Goal: Transaction & Acquisition: Purchase product/service

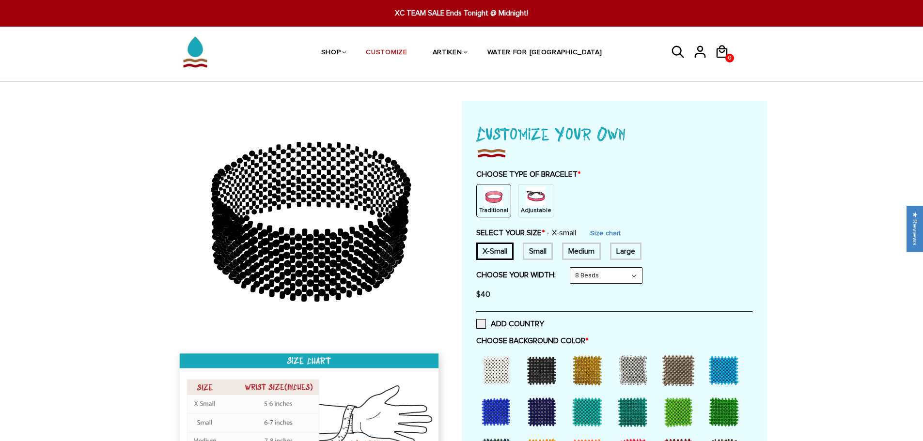
click at [526, 195] on img at bounding box center [535, 196] width 19 height 19
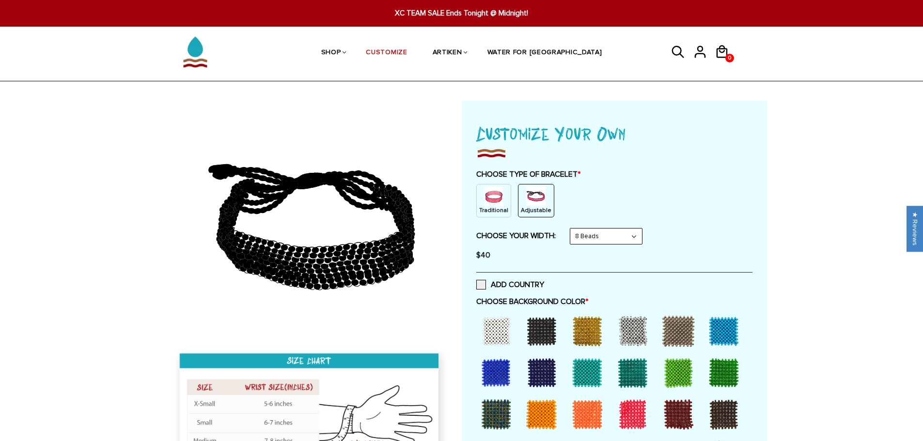
click at [494, 199] on img at bounding box center [493, 196] width 19 height 19
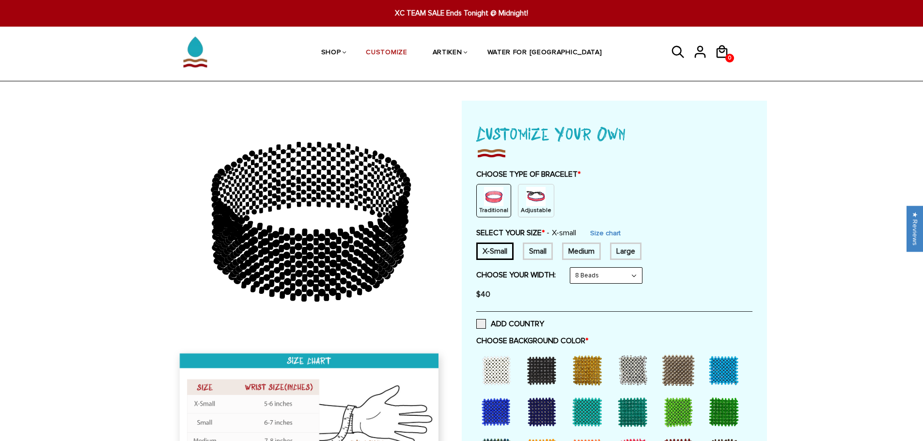
click at [526, 193] on img at bounding box center [535, 196] width 19 height 19
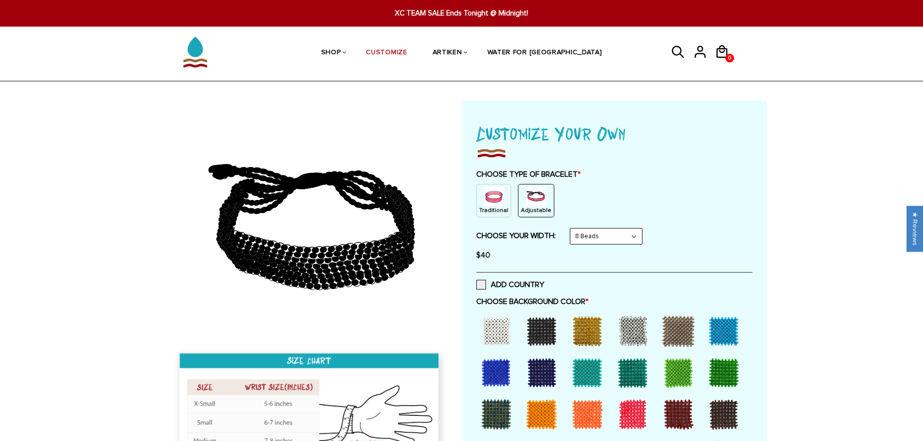
click at [595, 235] on select "8 Beads 6 Beads 10 Beads" at bounding box center [606, 237] width 72 height 16
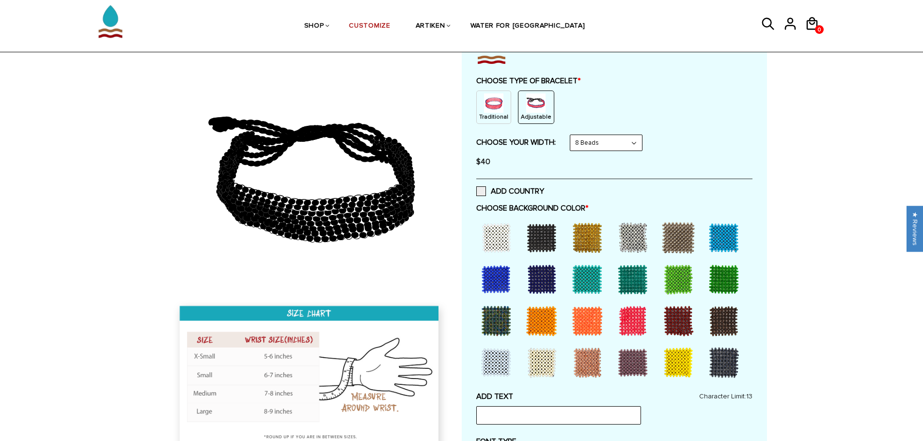
scroll to position [97, 0]
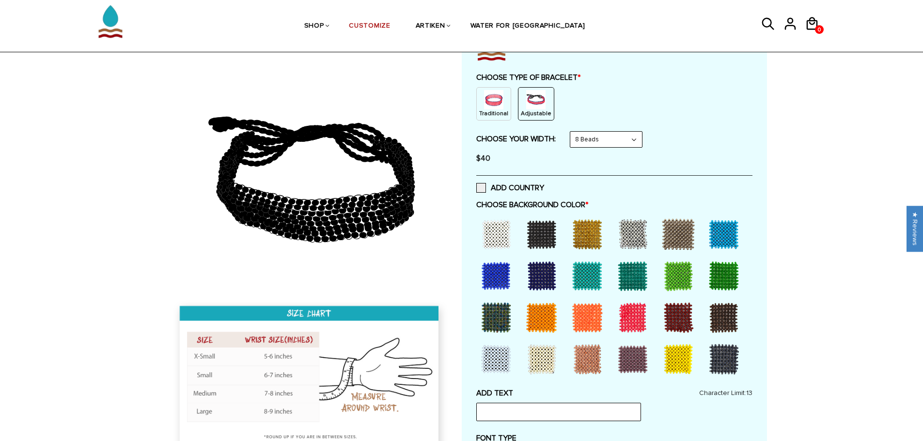
click at [538, 233] on div at bounding box center [541, 234] width 39 height 39
click at [543, 317] on div at bounding box center [541, 317] width 39 height 39
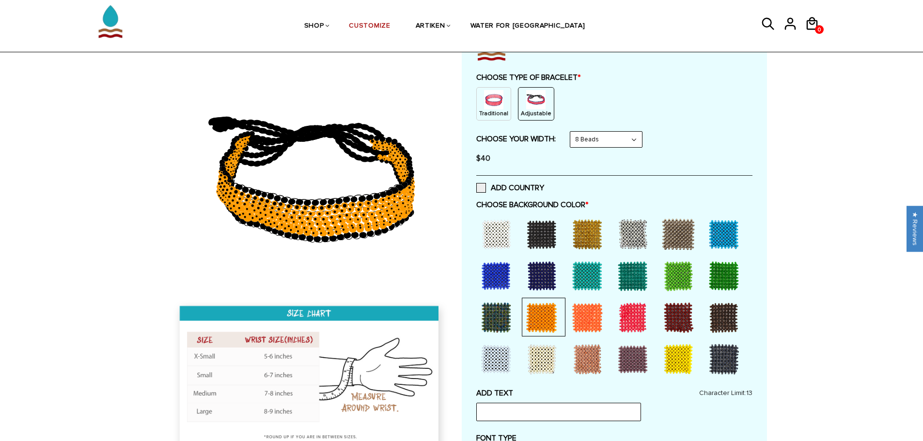
click at [539, 236] on div at bounding box center [541, 234] width 39 height 39
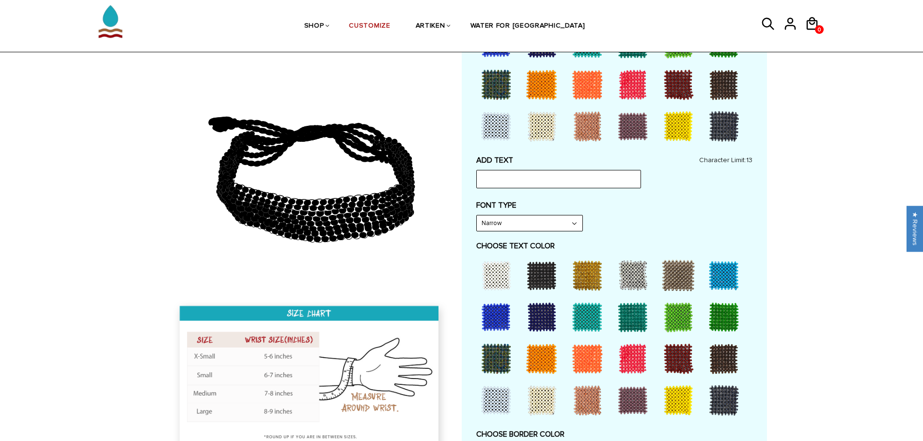
scroll to position [339, 0]
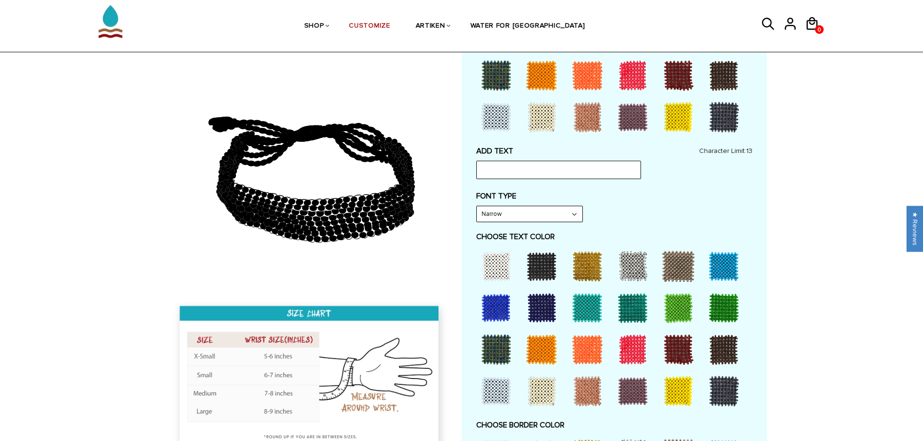
click at [487, 216] on select "Narrow Bold" at bounding box center [530, 214] width 106 height 16
select select "Bold"
click at [477, 206] on select "Narrow Bold" at bounding box center [530, 214] width 106 height 16
click at [539, 350] on div at bounding box center [541, 349] width 39 height 39
click at [495, 170] on input "text" at bounding box center [558, 170] width 165 height 18
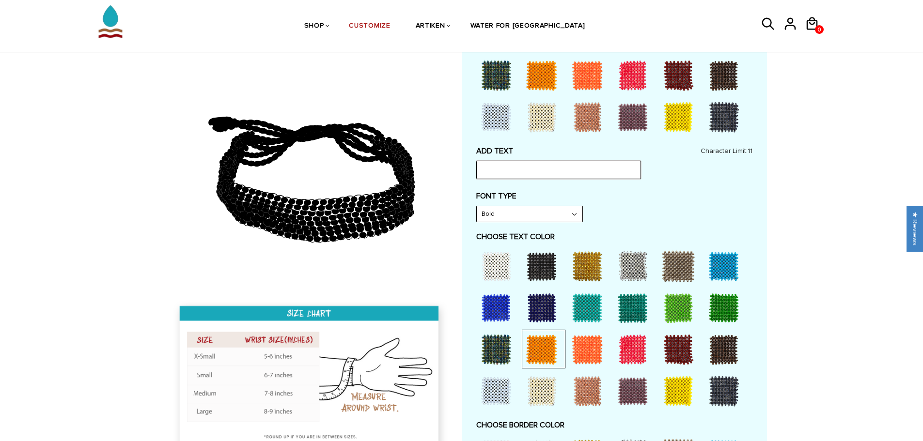
type input "D"
type input "BUFFS"
click at [105, 344] on div "Home / [CUSTOMIZE] YOUR OWN" at bounding box center [461, 336] width 923 height 1148
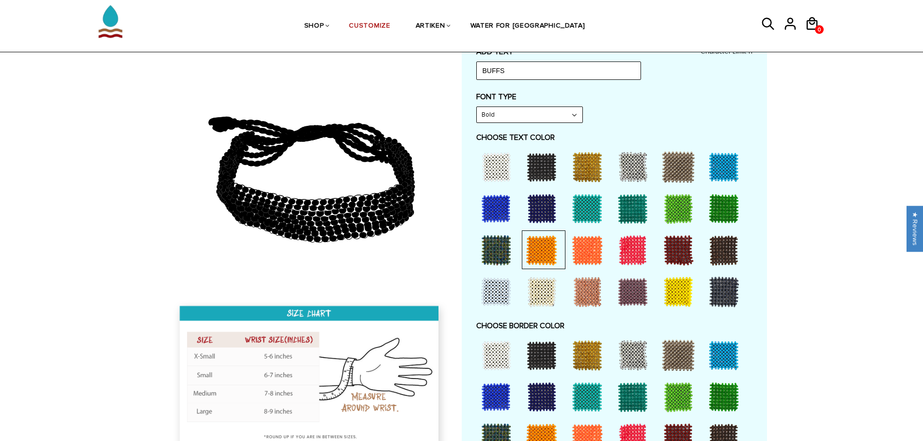
scroll to position [485, 0]
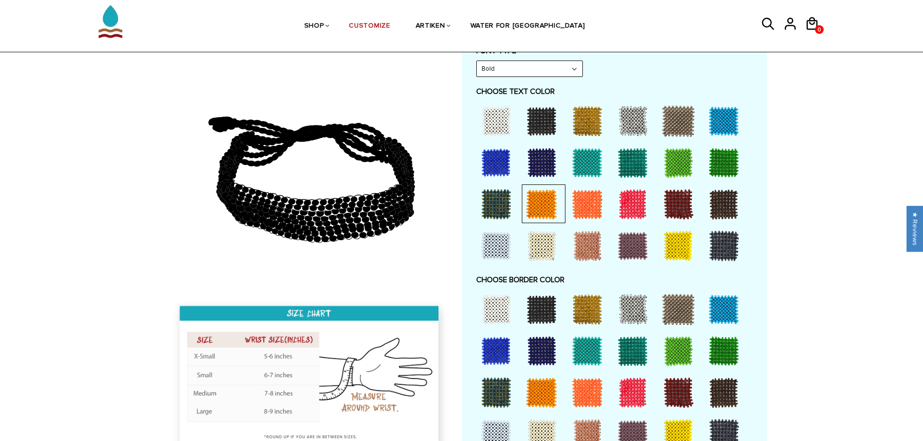
click at [543, 394] on div at bounding box center [541, 393] width 39 height 39
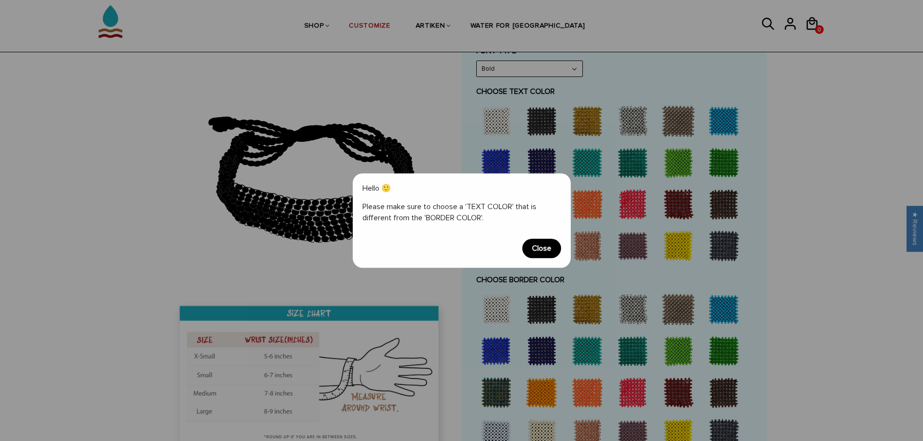
click at [548, 251] on span "Close" at bounding box center [541, 248] width 39 height 19
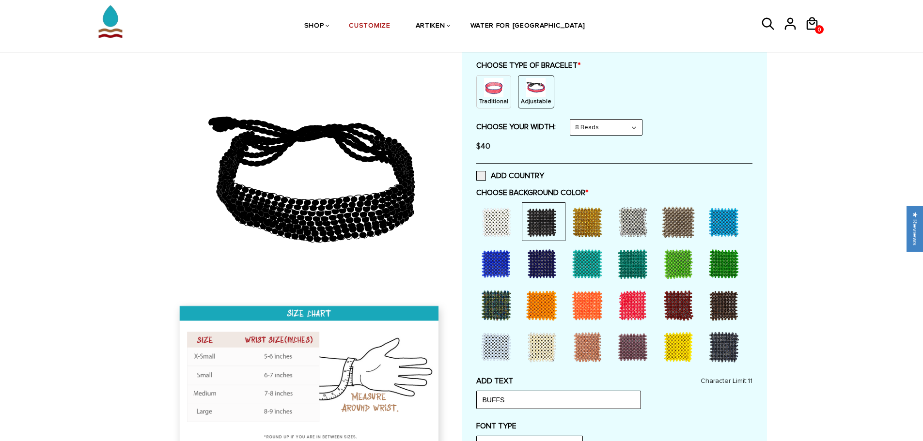
scroll to position [48, 0]
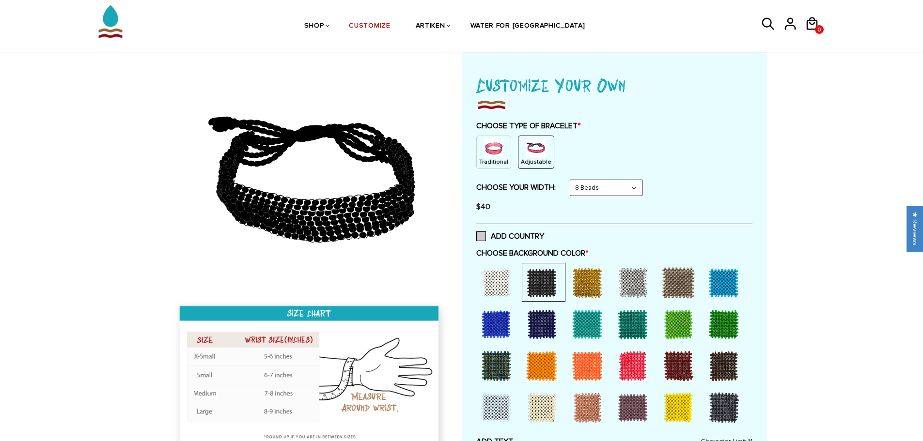
click at [481, 238] on span at bounding box center [481, 237] width 10 height 10
click at [544, 234] on input "ADD COUNTRY" at bounding box center [544, 234] width 0 height 0
select select "Bold"
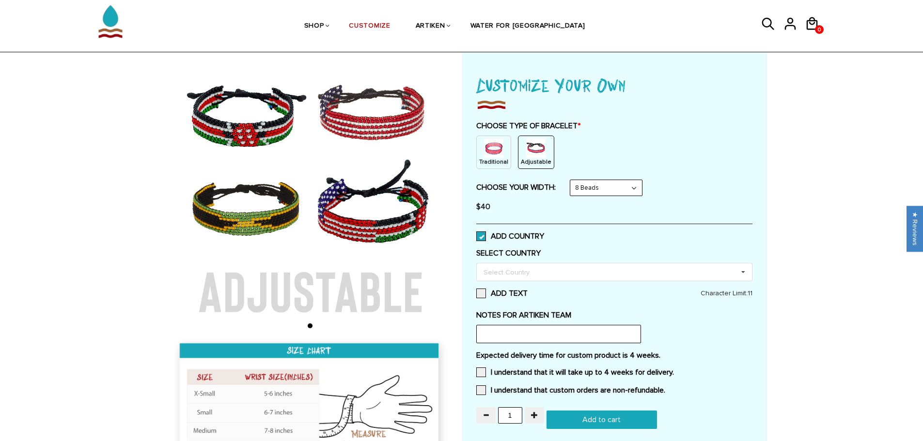
click at [481, 238] on span at bounding box center [481, 237] width 10 height 10
click at [544, 234] on input "ADD COUNTRY" at bounding box center [544, 234] width 0 height 0
select select "Bold"
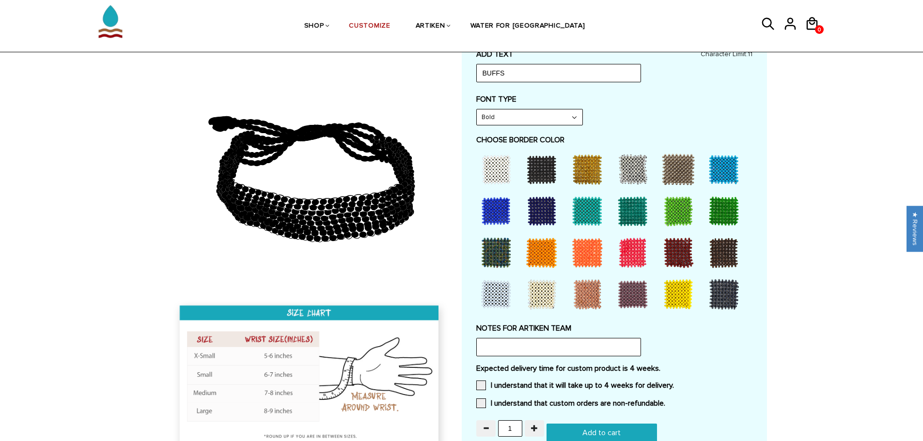
scroll to position [388, 0]
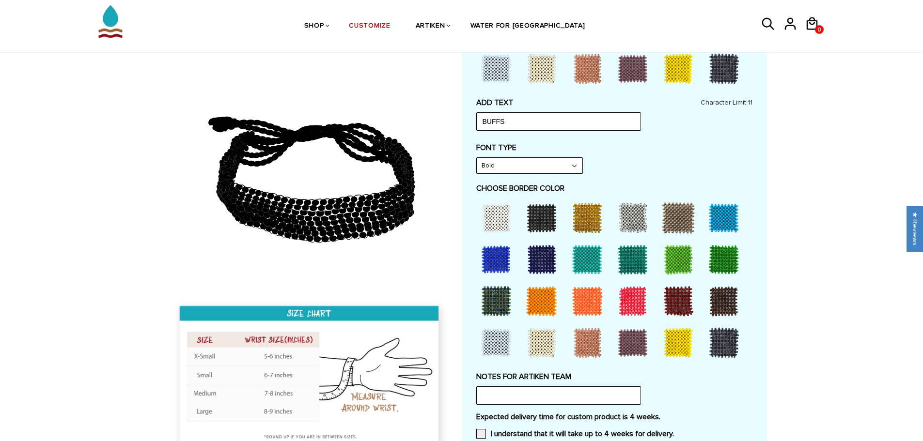
click at [538, 219] on div at bounding box center [541, 218] width 39 height 39
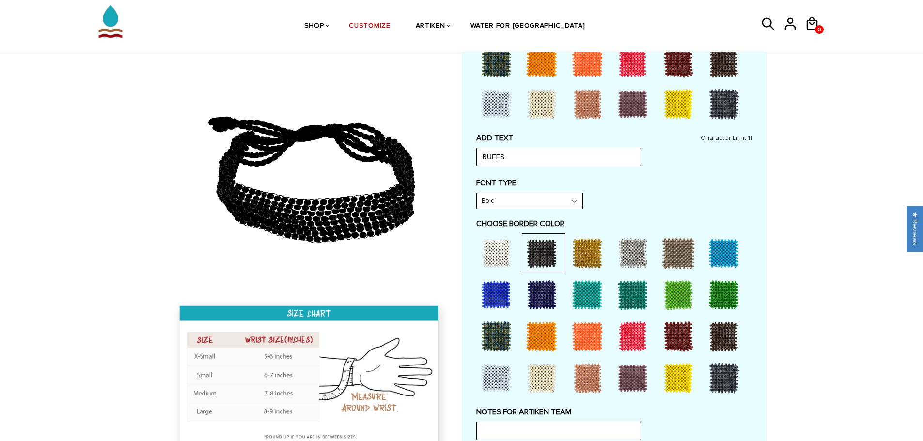
scroll to position [194, 0]
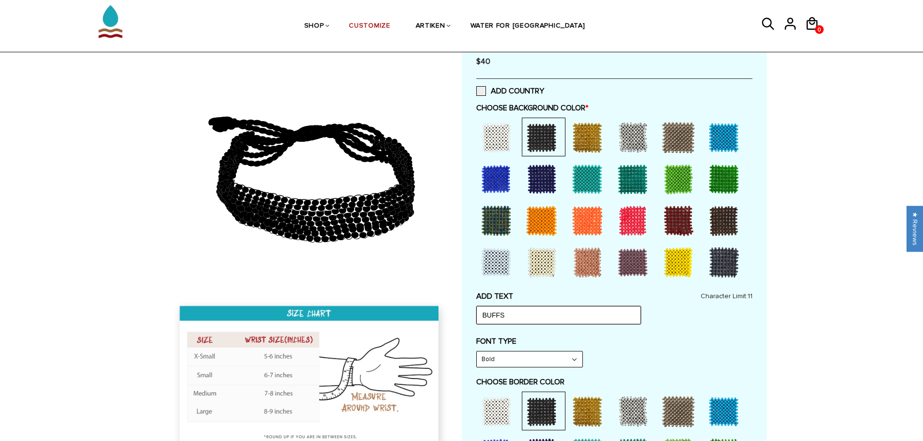
drag, startPoint x: 508, startPoint y: 314, endPoint x: 471, endPoint y: 320, distance: 37.3
click at [471, 320] on div "Customize Your Own CHOOSE TYPE OF BRACELET * Traditional Adjustable Traditional…" at bounding box center [614, 304] width 305 height 794
type input "m"
type input "[PERSON_NAME]"
click at [797, 323] on div "Home / [CUSTOMIZE] YOUR OWN" at bounding box center [461, 386] width 923 height 959
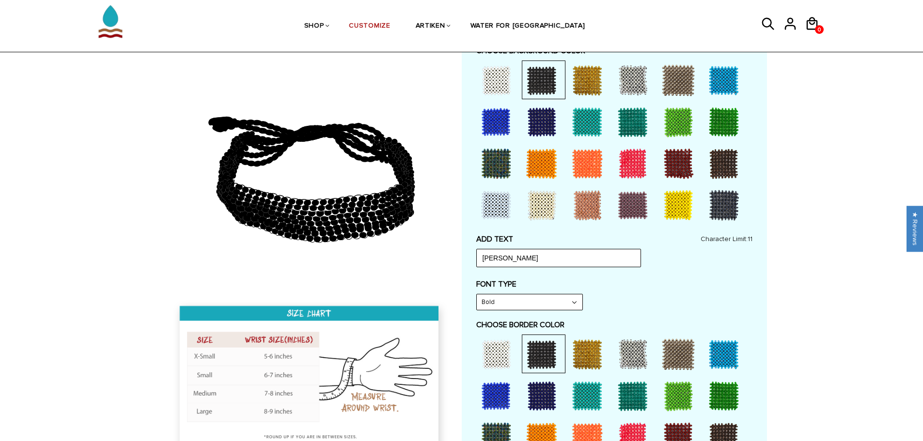
scroll to position [291, 0]
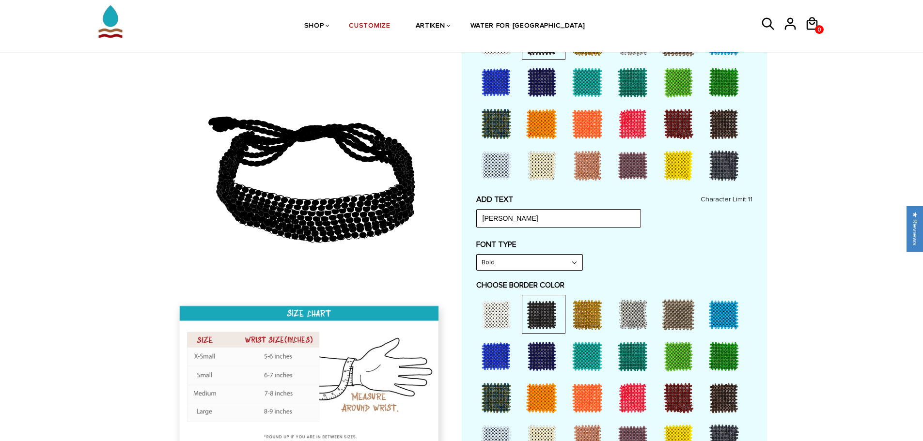
click at [542, 399] on div at bounding box center [541, 398] width 39 height 39
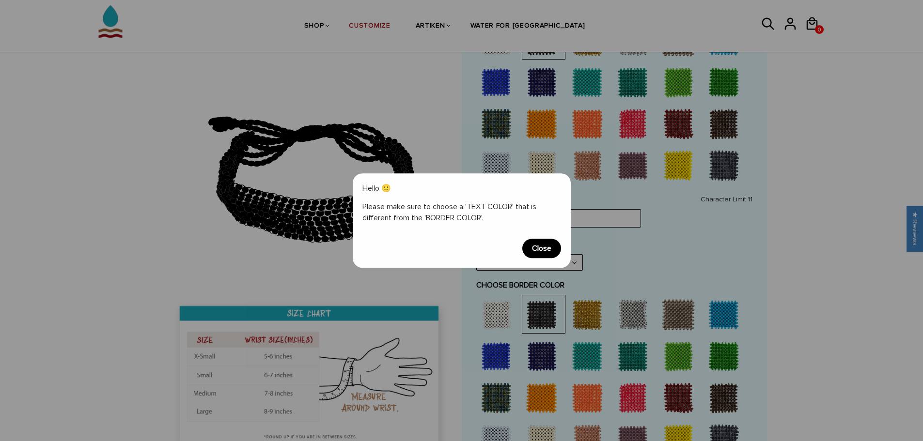
click at [533, 247] on span "Close" at bounding box center [541, 248] width 39 height 19
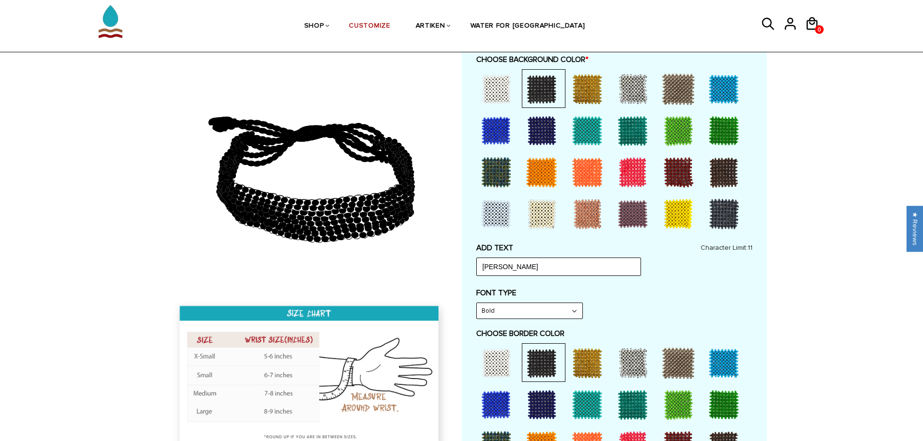
scroll to position [48, 0]
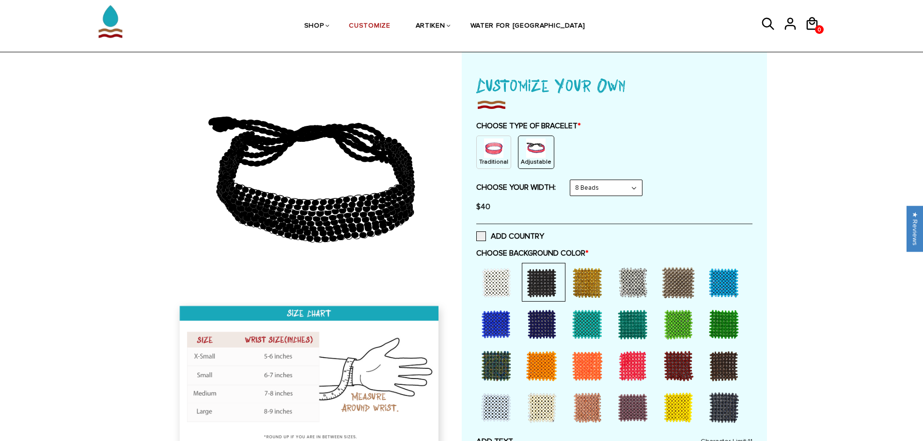
click at [536, 366] on div at bounding box center [541, 366] width 39 height 39
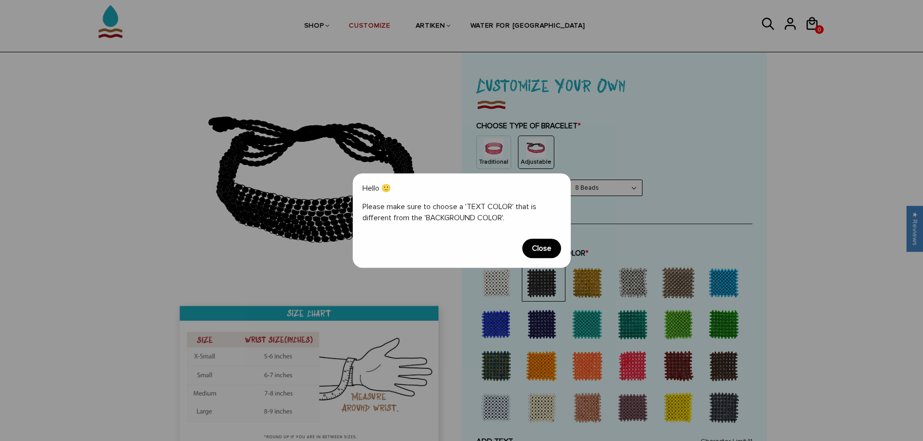
click at [541, 250] on span "Close" at bounding box center [541, 248] width 39 height 19
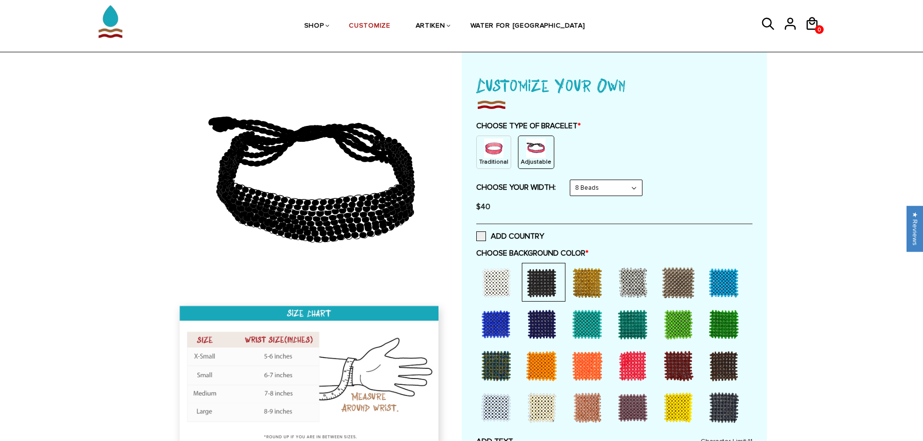
click at [542, 277] on div at bounding box center [541, 283] width 39 height 39
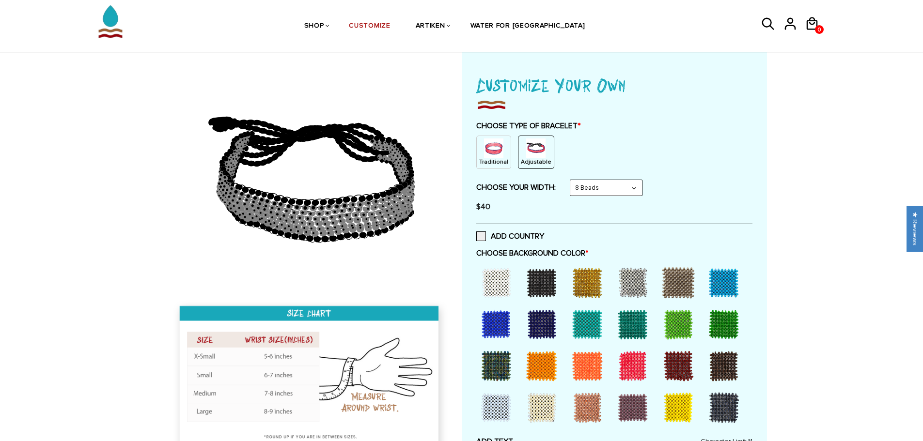
click at [532, 279] on div at bounding box center [541, 283] width 39 height 39
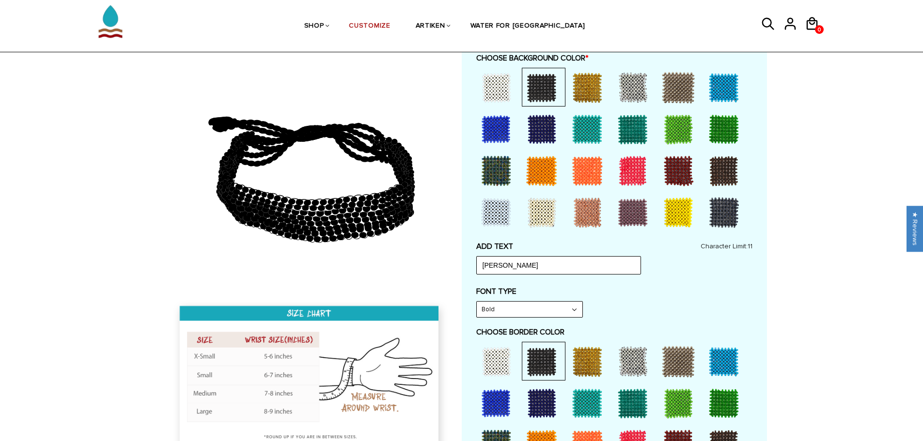
scroll to position [339, 0]
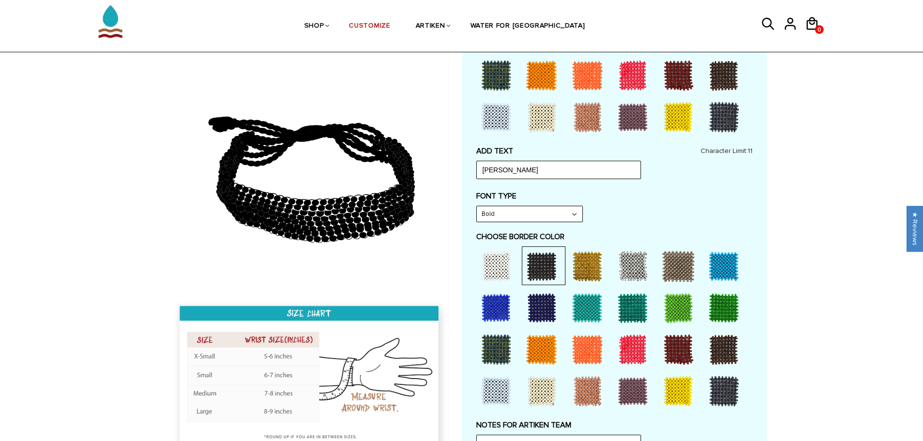
click at [495, 216] on select "Narrow Bold" at bounding box center [530, 214] width 106 height 16
click at [477, 206] on select "Narrow Bold" at bounding box center [530, 214] width 106 height 16
click at [492, 216] on select "Narrow Bold" at bounding box center [530, 214] width 106 height 16
select select "Bold"
click at [477, 206] on select "Narrow Bold" at bounding box center [530, 214] width 106 height 16
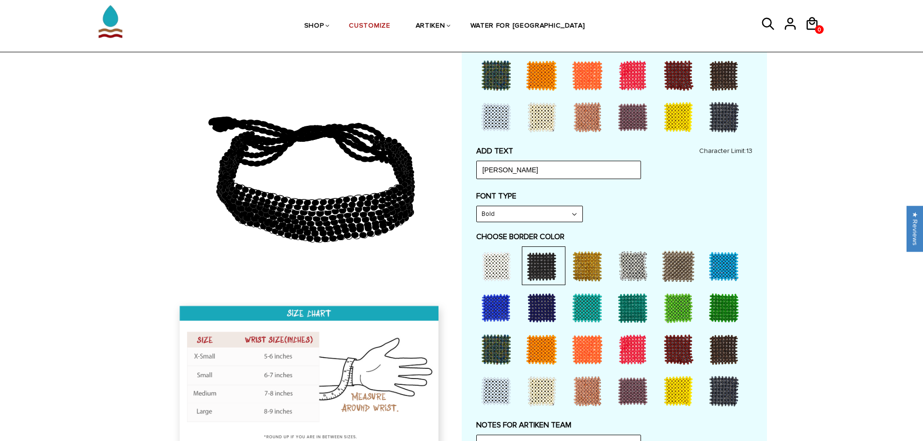
click at [652, 216] on div "FONT TYPE Bold Narrow Bold" at bounding box center [614, 206] width 276 height 31
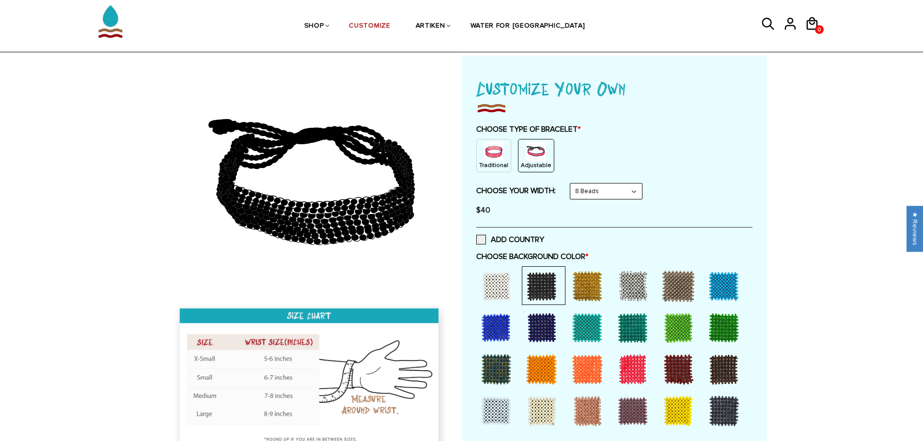
scroll to position [0, 0]
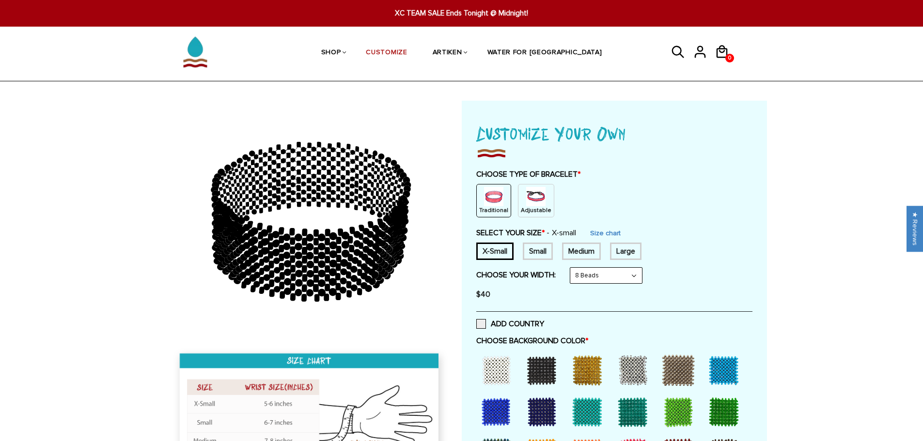
click at [529, 197] on img at bounding box center [535, 196] width 19 height 19
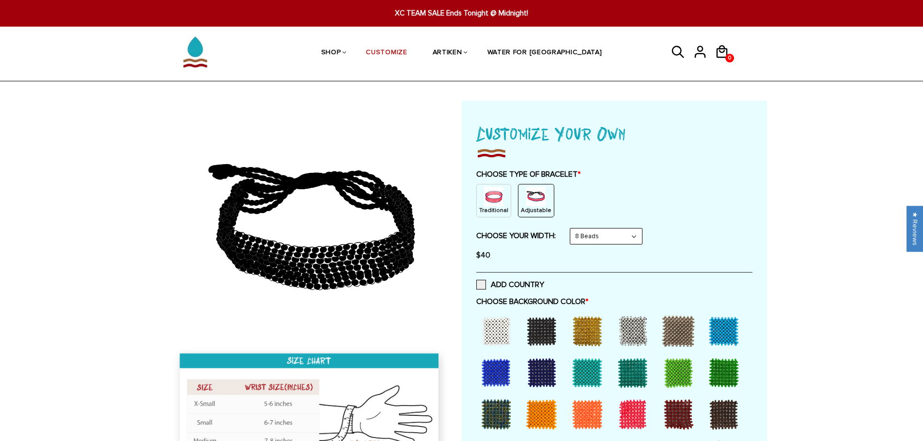
click at [540, 333] on div at bounding box center [541, 331] width 39 height 39
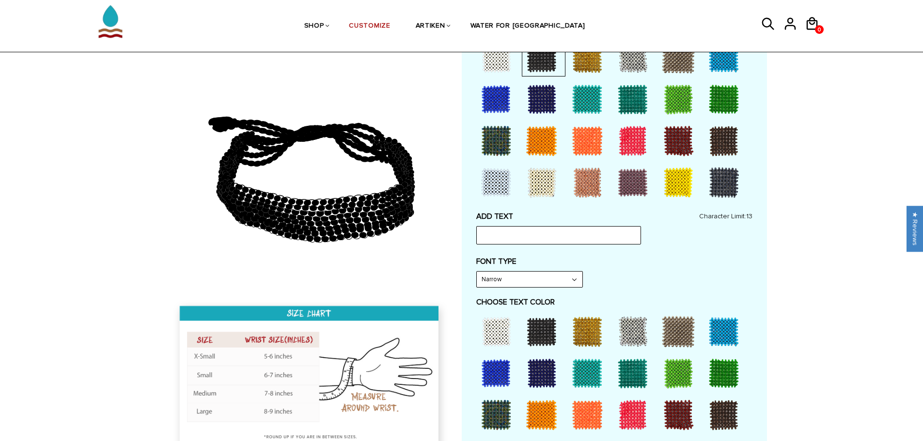
scroll to position [291, 0]
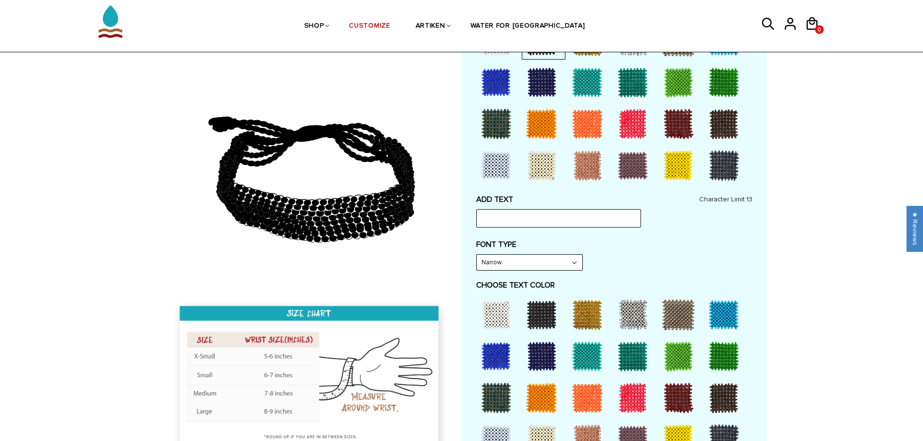
click at [542, 393] on div at bounding box center [541, 398] width 39 height 39
click at [496, 264] on select "Narrow Bold" at bounding box center [530, 263] width 106 height 16
select select "Bold"
click at [477, 255] on select "Narrow Bold" at bounding box center [530, 263] width 106 height 16
click at [499, 217] on input "text" at bounding box center [558, 218] width 165 height 18
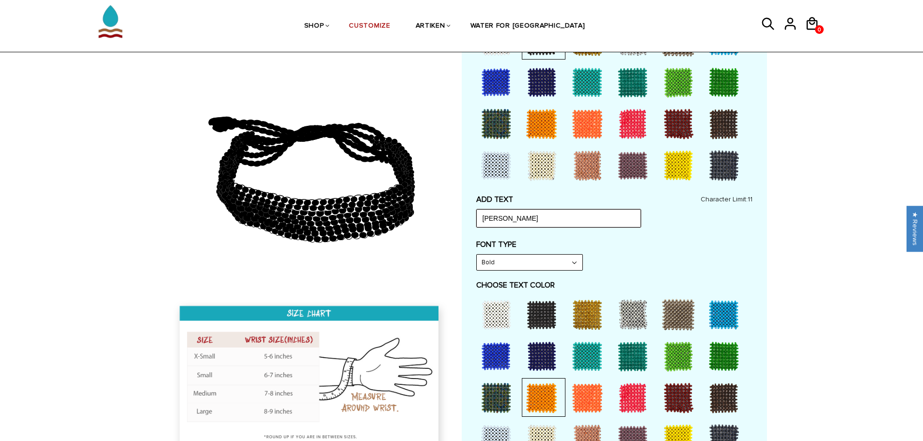
type input "[PERSON_NAME]"
click at [865, 367] on div "Home / [CUSTOMIZE] YOUR OWN" at bounding box center [461, 384] width 923 height 1148
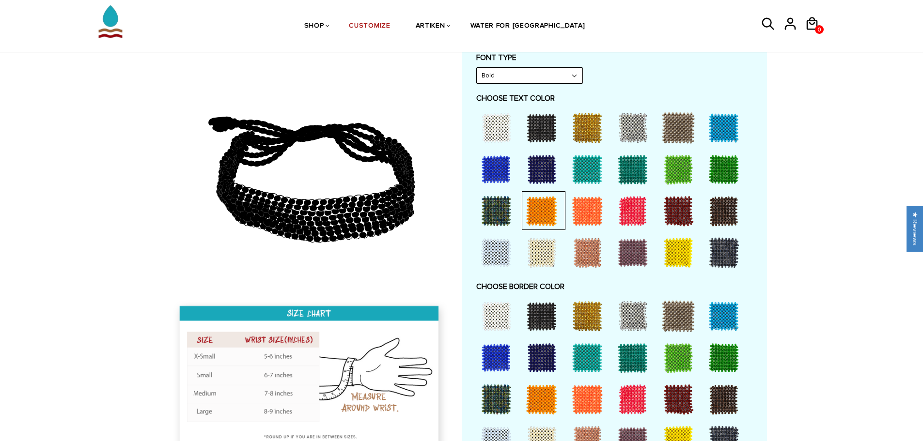
scroll to position [533, 0]
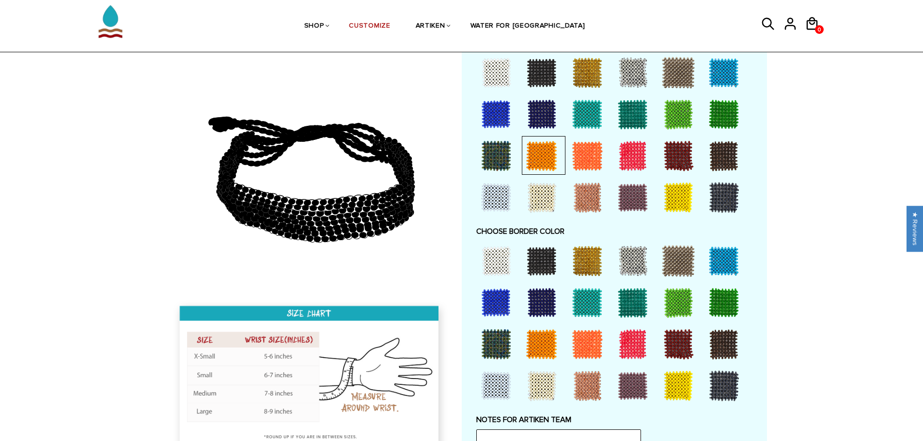
click at [540, 264] on div at bounding box center [541, 261] width 39 height 39
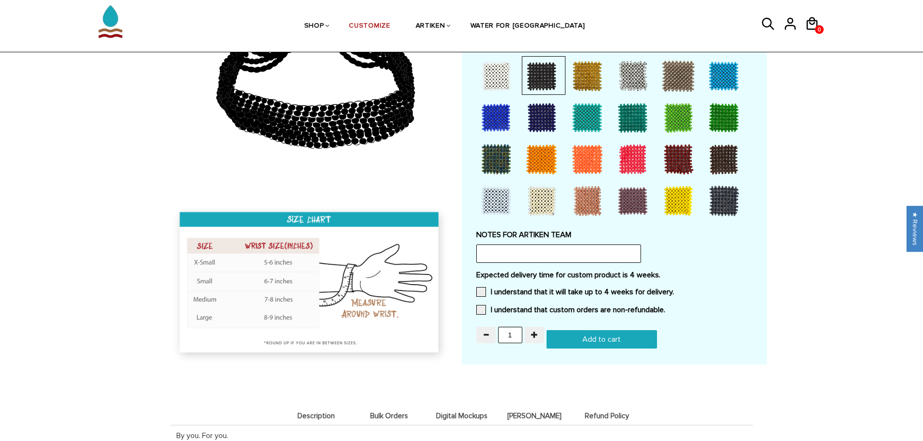
scroll to position [727, 0]
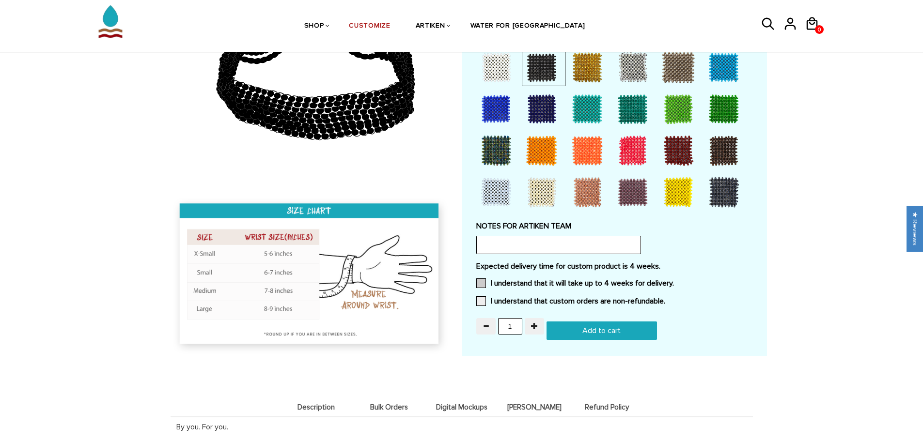
click at [485, 283] on span at bounding box center [481, 284] width 10 height 10
click at [674, 281] on input "I understand that it will take up to 4 weeks for delivery." at bounding box center [674, 281] width 0 height 0
click at [482, 300] on span at bounding box center [481, 302] width 10 height 10
click at [665, 298] on input "I understand that custom orders are non-refundable." at bounding box center [665, 298] width 0 height 0
click at [510, 326] on input "1" at bounding box center [510, 326] width 24 height 16
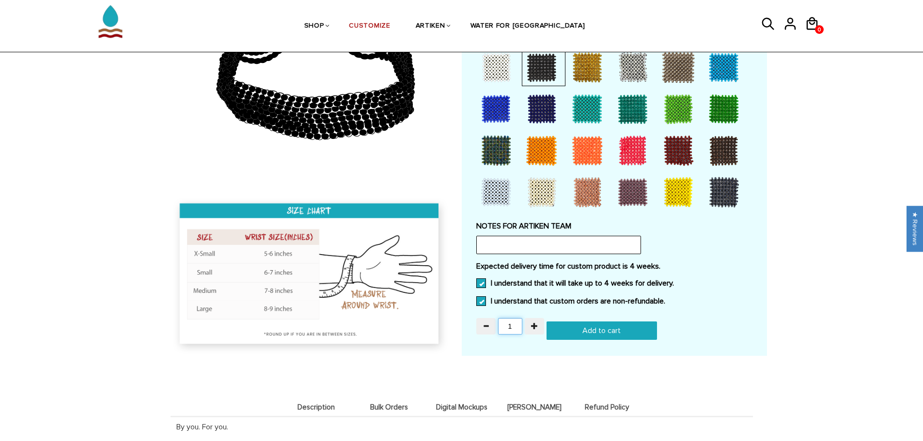
drag, startPoint x: 510, startPoint y: 326, endPoint x: 501, endPoint y: 332, distance: 11.6
click at [501, 332] on input "1" at bounding box center [510, 326] width 24 height 16
type input "40"
click at [596, 332] on input "Add to cart" at bounding box center [602, 331] width 110 height 18
type input "Add to cart"
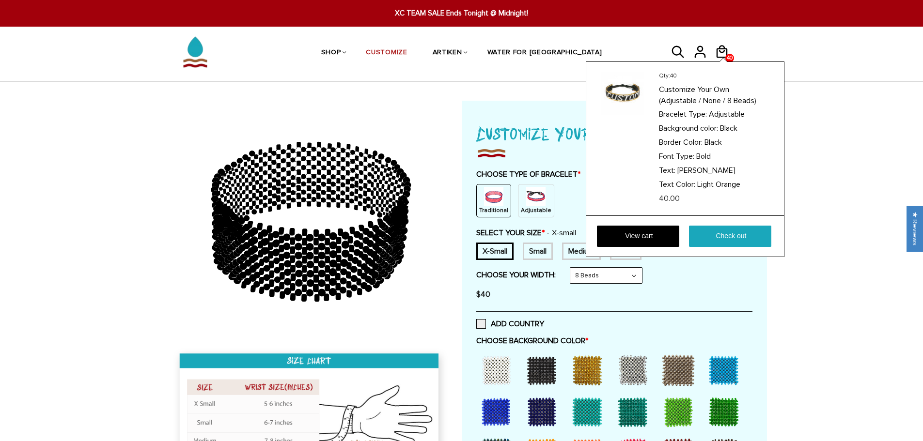
click at [723, 62] on div "Qty: 40 Customize Your Own (Adjustable / None / 8 Beads) Bracelet Type: Adjusta…" at bounding box center [685, 160] width 199 height 196
click at [629, 234] on link "View cart" at bounding box center [638, 236] width 82 height 21
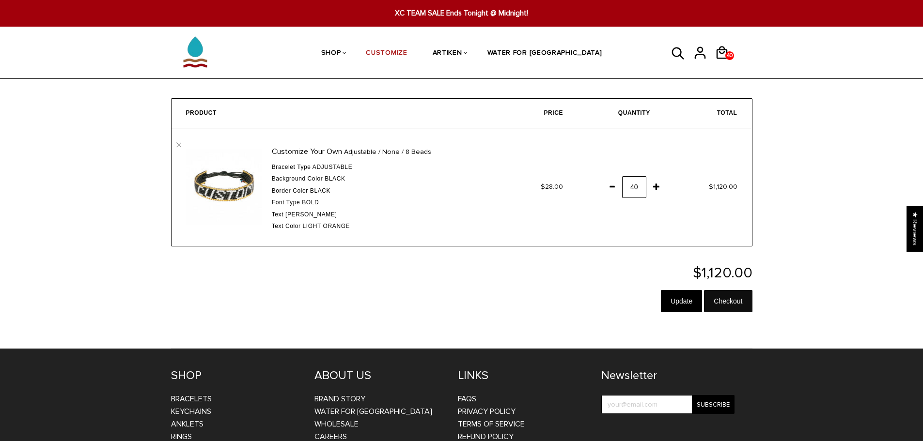
click at [722, 303] on input "Checkout" at bounding box center [728, 301] width 48 height 22
